Goal: Task Accomplishment & Management: Manage account settings

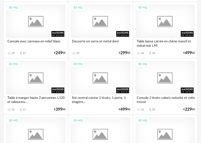
scroll to position [1186, 0]
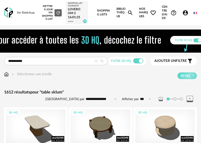
click at [110, 13] on link "Shopping Lists" at bounding box center [104, 12] width 14 height 25
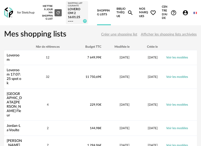
click at [47, 14] on div "Mettre à jour ma Shopping List Refresh icon" at bounding box center [50, 13] width 21 height 16
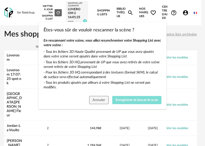
click at [129, 99] on span "Enregistrer et lancer le scan" at bounding box center [136, 101] width 42 height 4
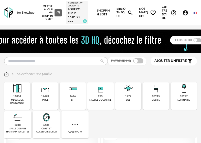
click at [108, 15] on link "Shopping Lists" at bounding box center [104, 12] width 14 height 25
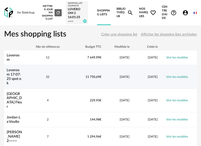
click at [48, 77] on span "32" at bounding box center [48, 76] width 4 height 3
click at [13, 75] on link "Loveroom 17:07:25 spot ok" at bounding box center [14, 77] width 15 height 16
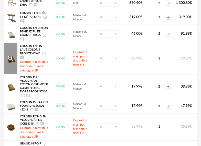
scroll to position [133, 0]
